Goal: Task Accomplishment & Management: Manage account settings

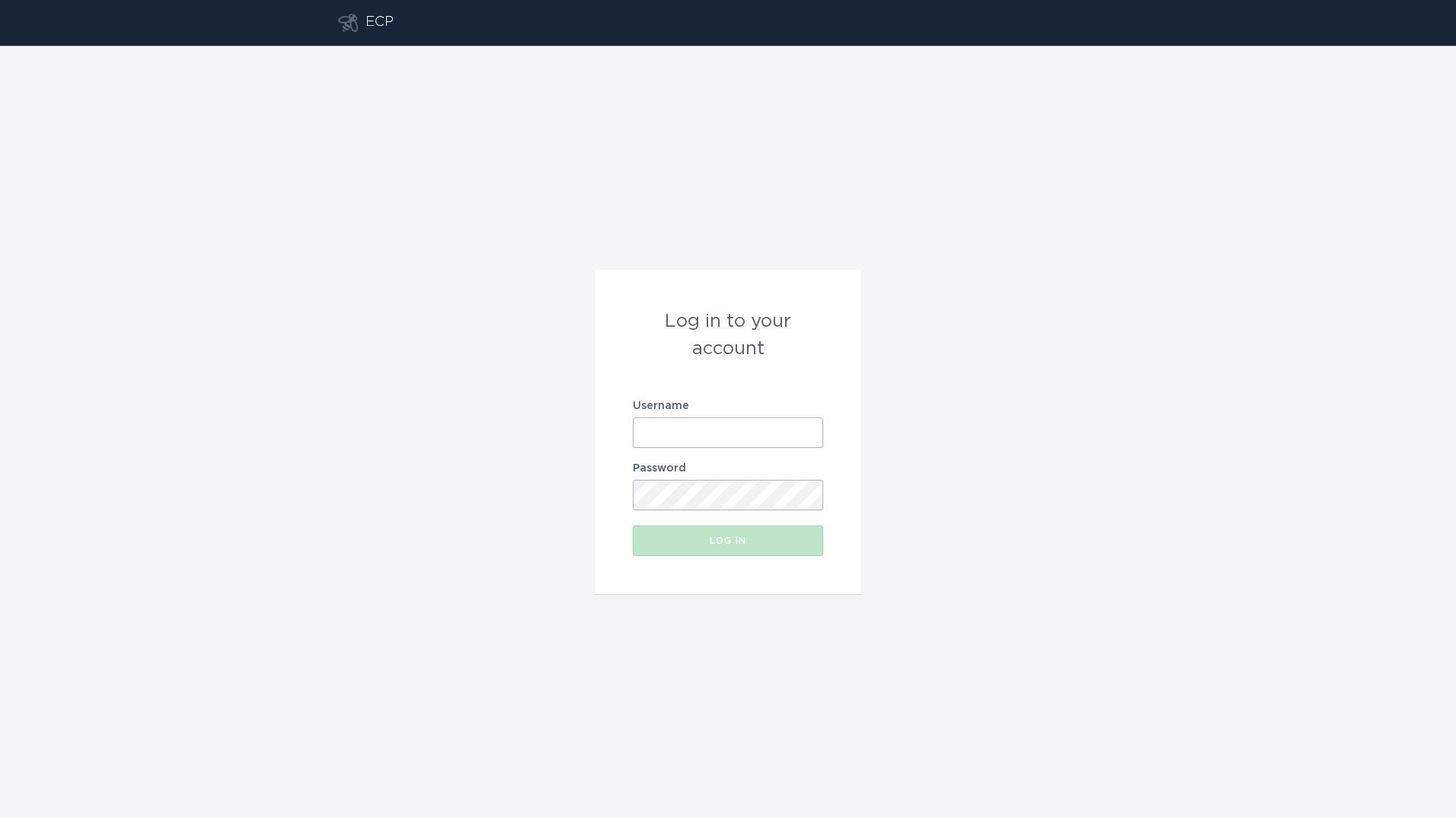
drag, startPoint x: 0, startPoint y: 0, endPoint x: 701, endPoint y: 428, distance: 821.3
click at [701, 428] on input "Username" at bounding box center [728, 432] width 191 height 31
click at [672, 439] on input "Username" at bounding box center [728, 432] width 191 height 31
type input "[PERSON_NAME][EMAIL_ADDRESS][PERSON_NAME][DOMAIN_NAME]"
click at [633, 526] on button "Log in" at bounding box center [728, 540] width 191 height 31
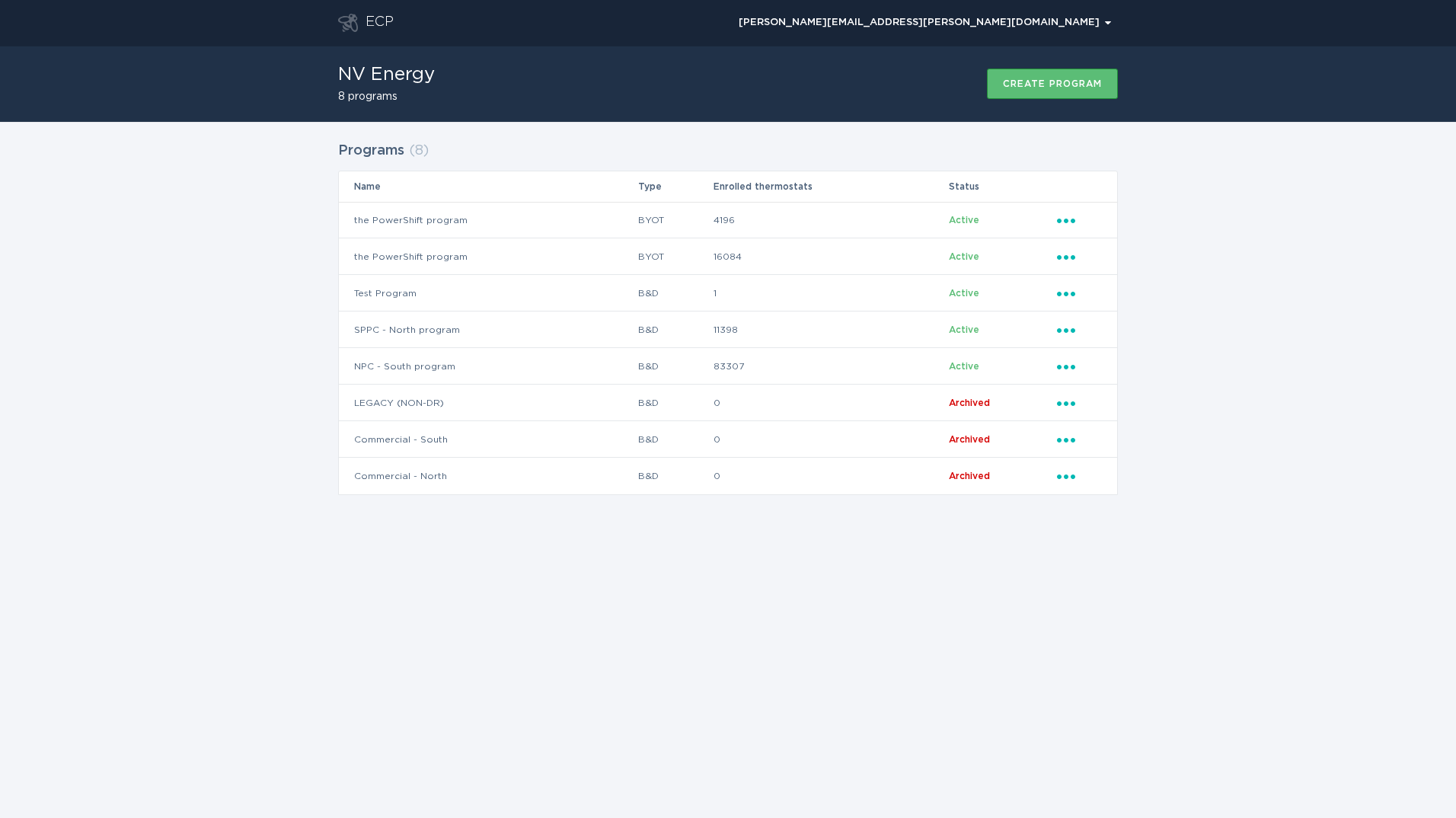
click at [921, 518] on div "Programs ( 8 ) Name Type Enrolled thermostats Status the PowerShift program BYO…" at bounding box center [728, 327] width 780 height 381
click at [995, 553] on div "ECP [PERSON_NAME][EMAIL_ADDRESS][PERSON_NAME][DOMAIN_NAME] Chevron NV Energy 8 …" at bounding box center [728, 409] width 1456 height 818
click at [1072, 255] on icon "Ellipsis" at bounding box center [1067, 254] width 22 height 13
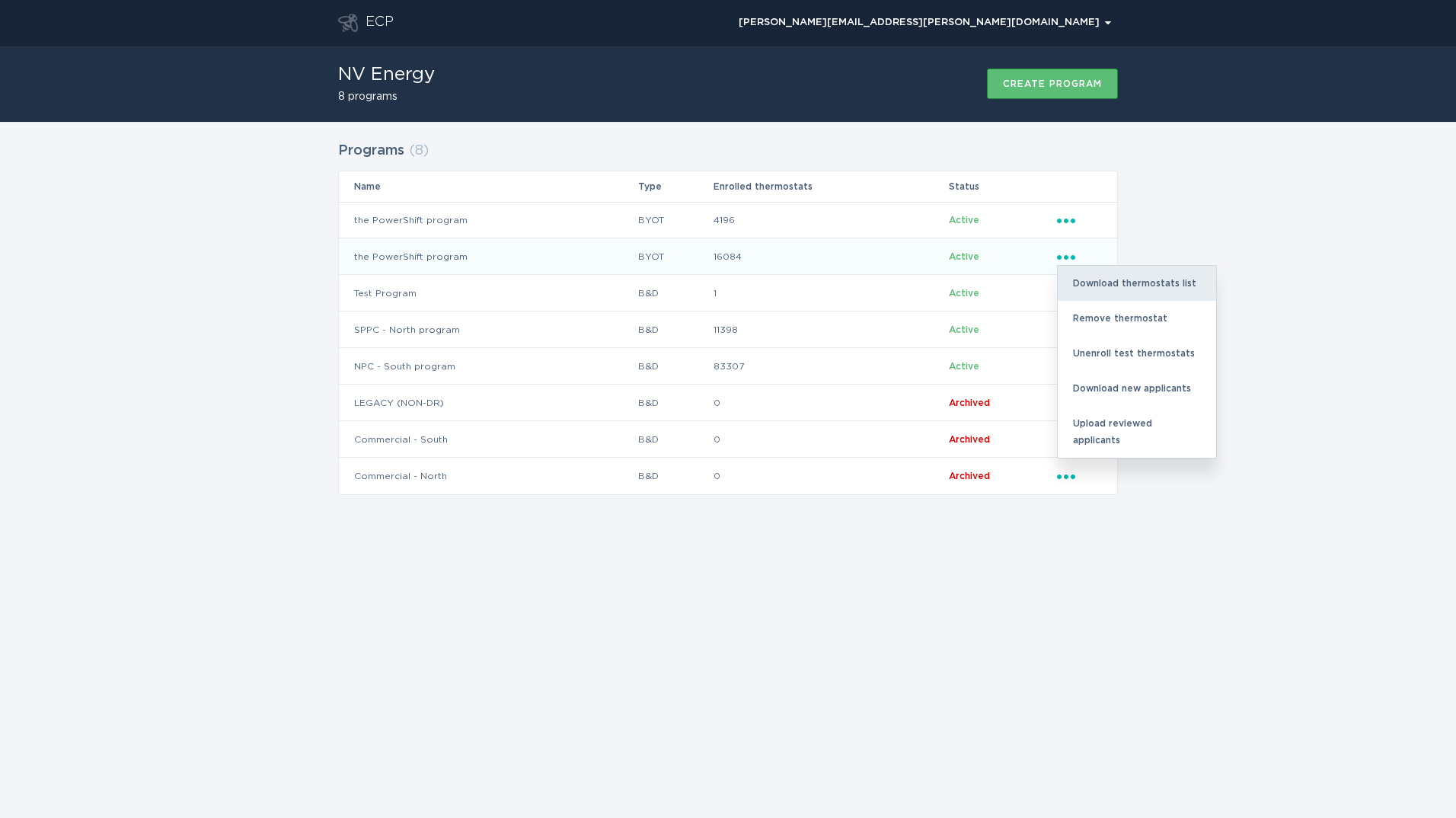
click at [1102, 279] on div "Download thermostats list" at bounding box center [1136, 283] width 158 height 35
